Goal: Information Seeking & Learning: Learn about a topic

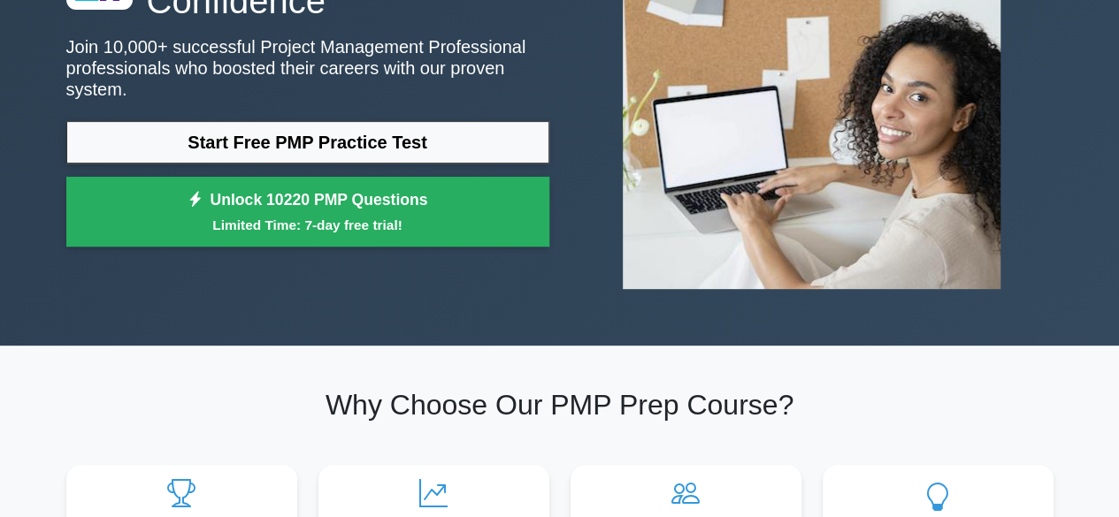
scroll to position [37, 0]
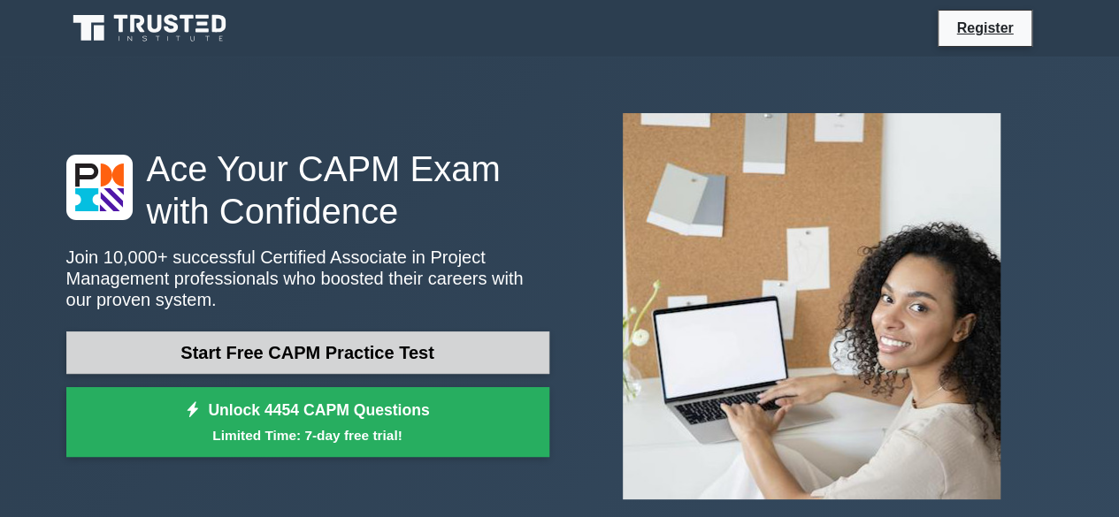
click at [306, 354] on link "Start Free CAPM Practice Test" at bounding box center [307, 353] width 483 height 42
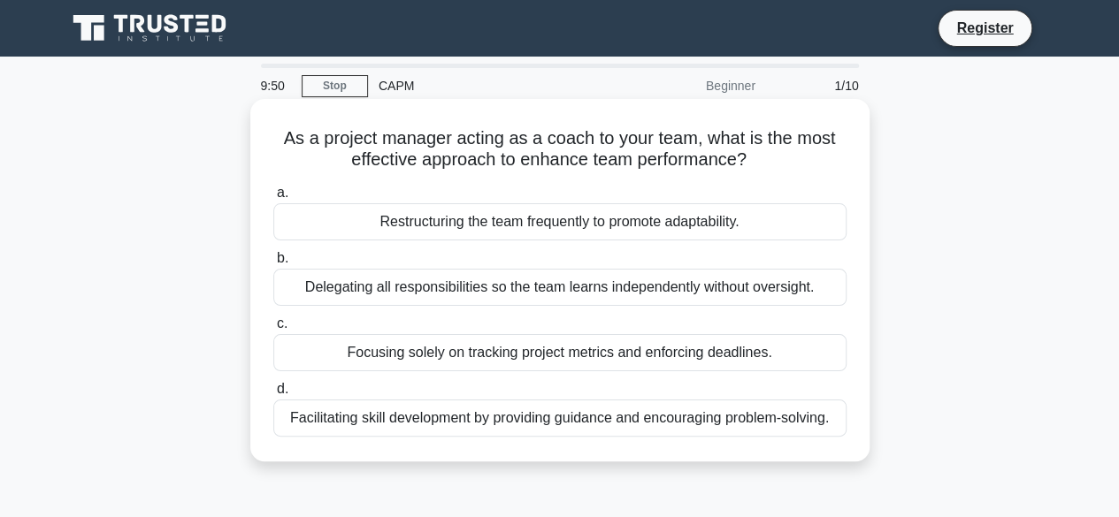
click at [408, 238] on div "Restructuring the team frequently to promote adaptability." at bounding box center [559, 221] width 573 height 37
click at [273, 199] on input "a. Restructuring the team frequently to promote adaptability." at bounding box center [273, 192] width 0 height 11
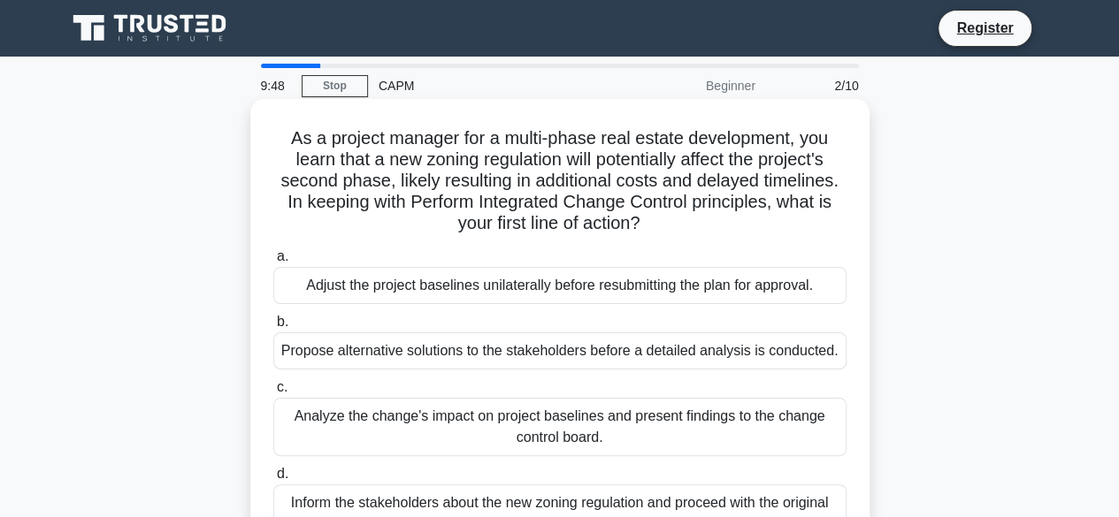
click at [380, 287] on div "Adjust the project baselines unilaterally before resubmitting the plan for appr…" at bounding box center [559, 285] width 573 height 37
click at [273, 263] on input "a. Adjust the project baselines unilaterally before resubmitting the plan for a…" at bounding box center [273, 256] width 0 height 11
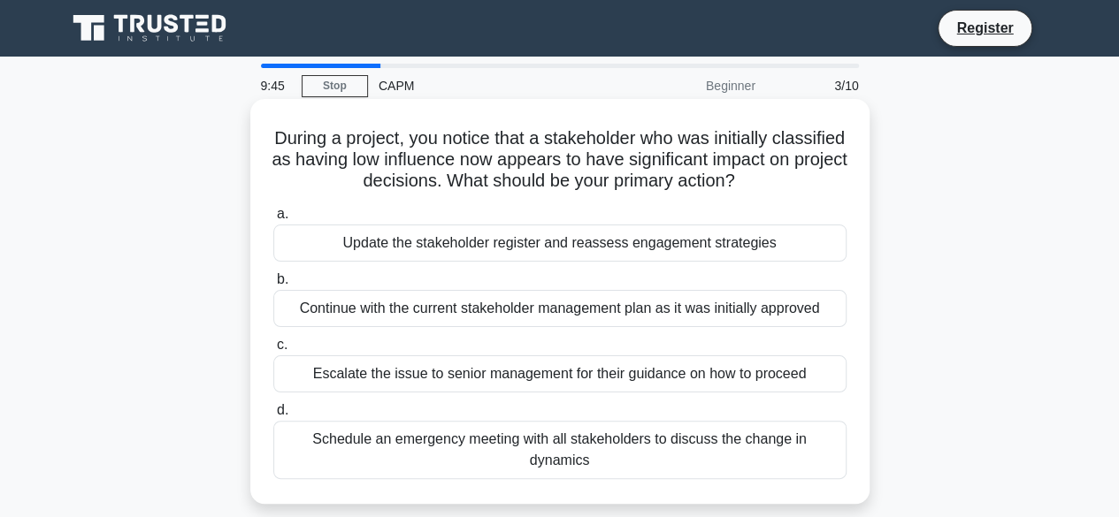
click at [384, 310] on div "Continue with the current stakeholder management plan as it was initially appro…" at bounding box center [559, 308] width 573 height 37
click at [273, 286] on input "b. Continue with the current stakeholder management plan as it was initially ap…" at bounding box center [273, 279] width 0 height 11
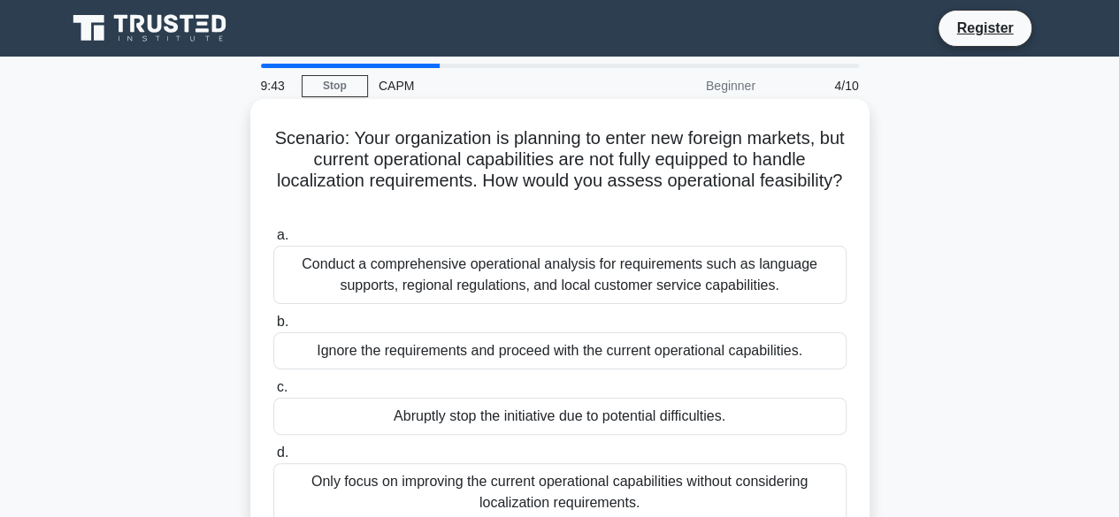
click at [397, 413] on div "Abruptly stop the initiative due to potential difficulties." at bounding box center [559, 416] width 573 height 37
click at [273, 394] on input "c. Abruptly stop the initiative due to potential difficulties." at bounding box center [273, 387] width 0 height 11
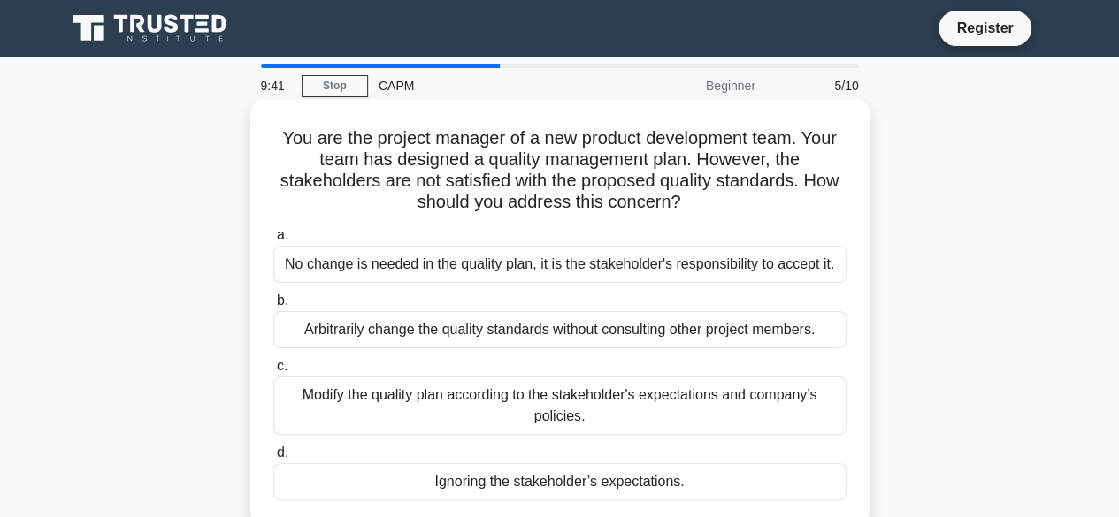
click at [400, 473] on div "Ignoring the stakeholder’s expectations." at bounding box center [559, 481] width 573 height 37
click at [273, 459] on input "d. Ignoring the stakeholder’s expectations." at bounding box center [273, 452] width 0 height 11
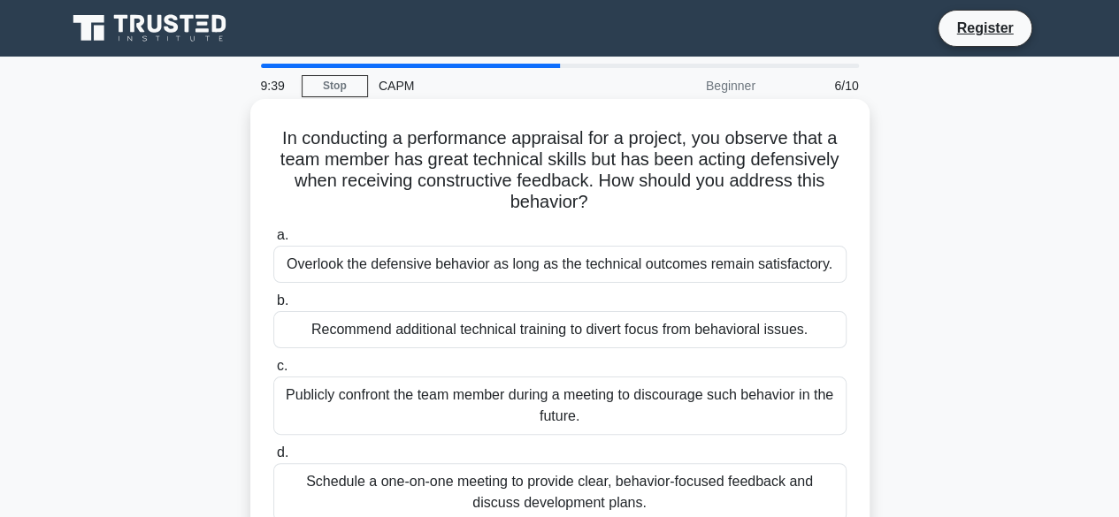
click at [396, 325] on div "Recommend additional technical training to divert focus from behavioral issues." at bounding box center [559, 329] width 573 height 37
click at [273, 307] on input "b. Recommend additional technical training to divert focus from behavioral issu…" at bounding box center [273, 300] width 0 height 11
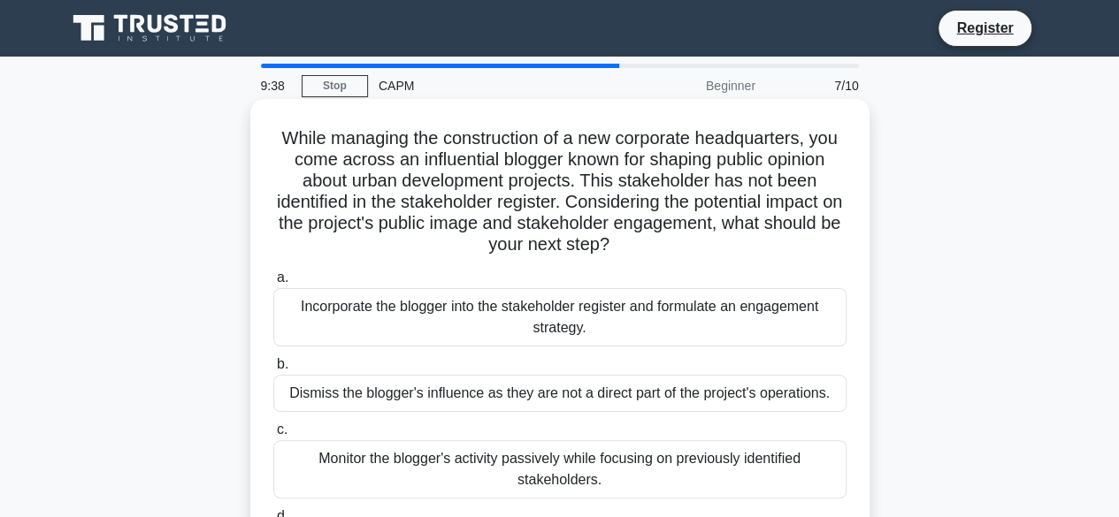
click at [407, 397] on div "Dismiss the blogger's influence as they are not a direct part of the project's …" at bounding box center [559, 393] width 573 height 37
click at [273, 371] on input "b. Dismiss the blogger's influence as they are not a direct part of the project…" at bounding box center [273, 364] width 0 height 11
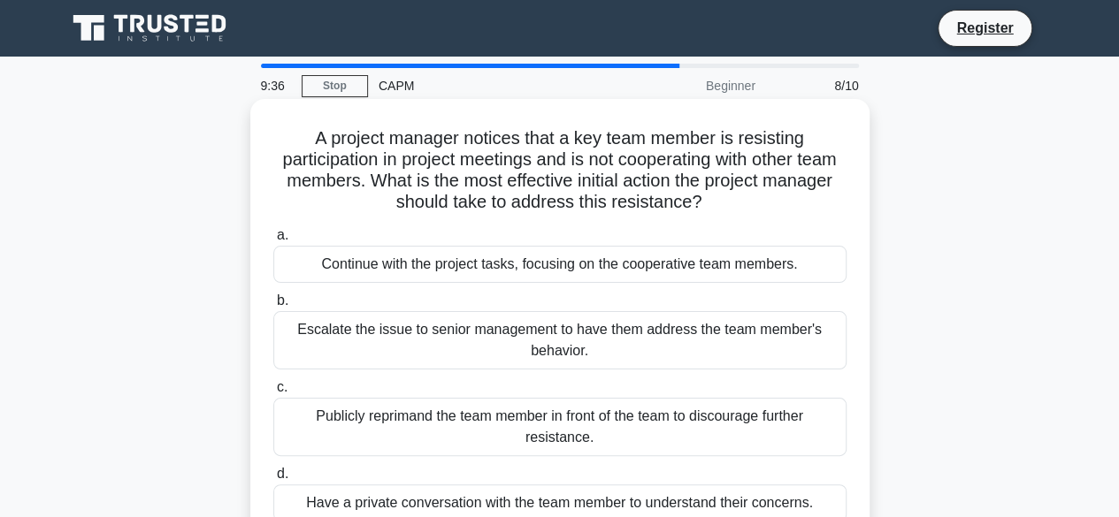
click at [409, 420] on div "Publicly reprimand the team member in front of the team to discourage further r…" at bounding box center [559, 427] width 573 height 58
click at [273, 394] on input "c. Publicly reprimand the team member in front of the team to discourage furthe…" at bounding box center [273, 387] width 0 height 11
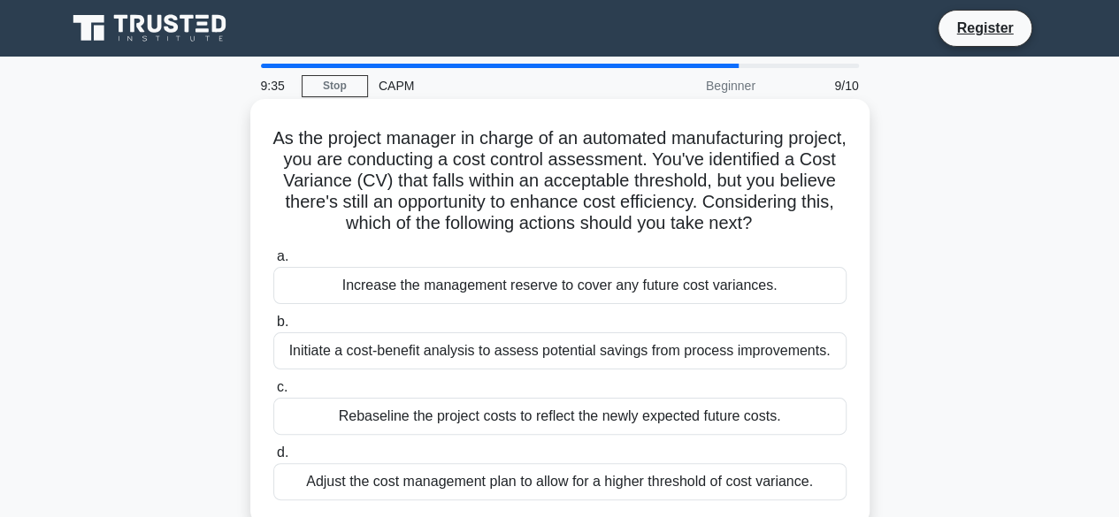
click at [409, 433] on div "Rebaseline the project costs to reflect the newly expected future costs." at bounding box center [559, 416] width 573 height 37
click at [273, 394] on input "c. Rebaseline the project costs to reflect the newly expected future costs." at bounding box center [273, 387] width 0 height 11
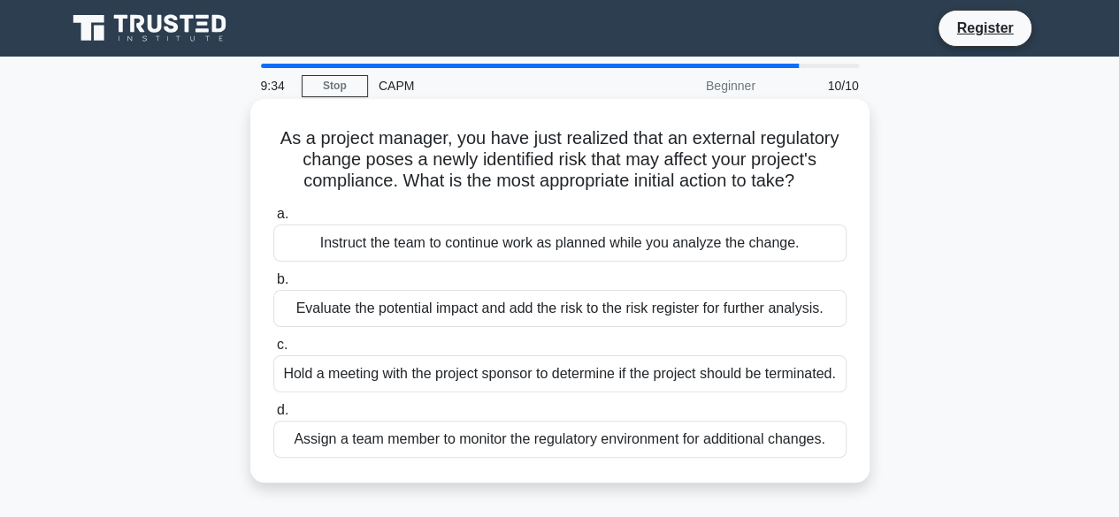
click at [403, 458] on div "Assign a team member to monitor the regulatory environment for additional chang…" at bounding box center [559, 439] width 573 height 37
click at [273, 417] on input "d. Assign a team member to monitor the regulatory environment for additional ch…" at bounding box center [273, 410] width 0 height 11
